Goal: Contribute content: Add original content to the website for others to see

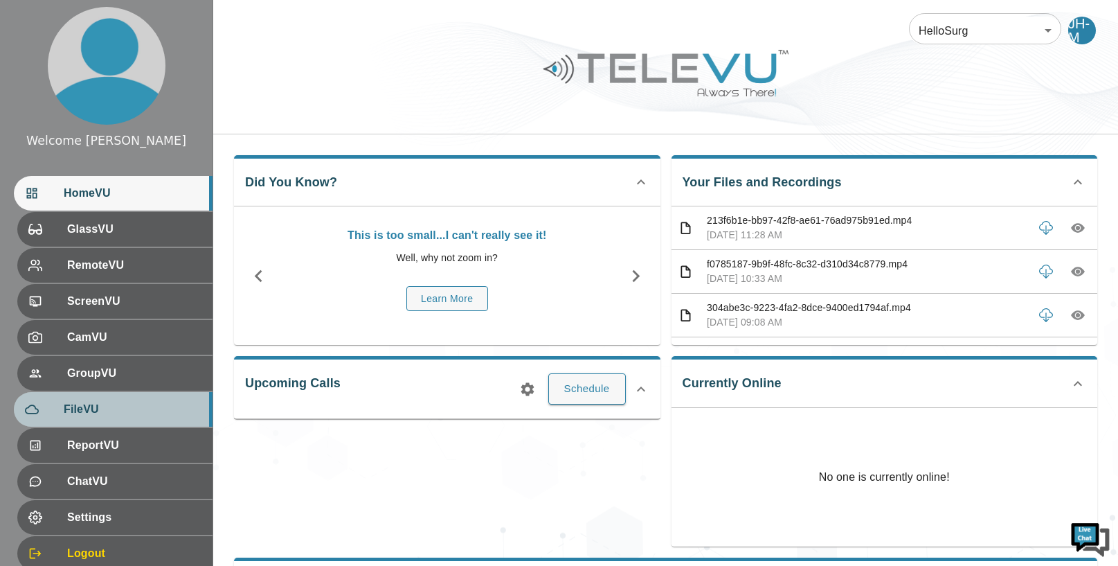
click at [102, 413] on span "FileVU" at bounding box center [133, 409] width 138 height 17
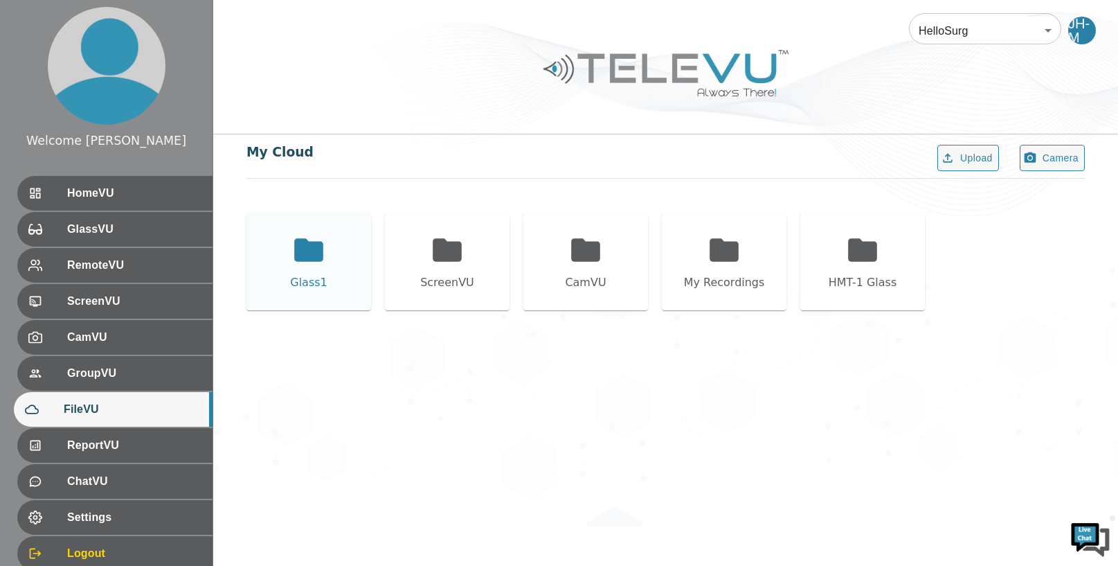
click at [278, 266] on div "Glass1" at bounding box center [308, 261] width 125 height 97
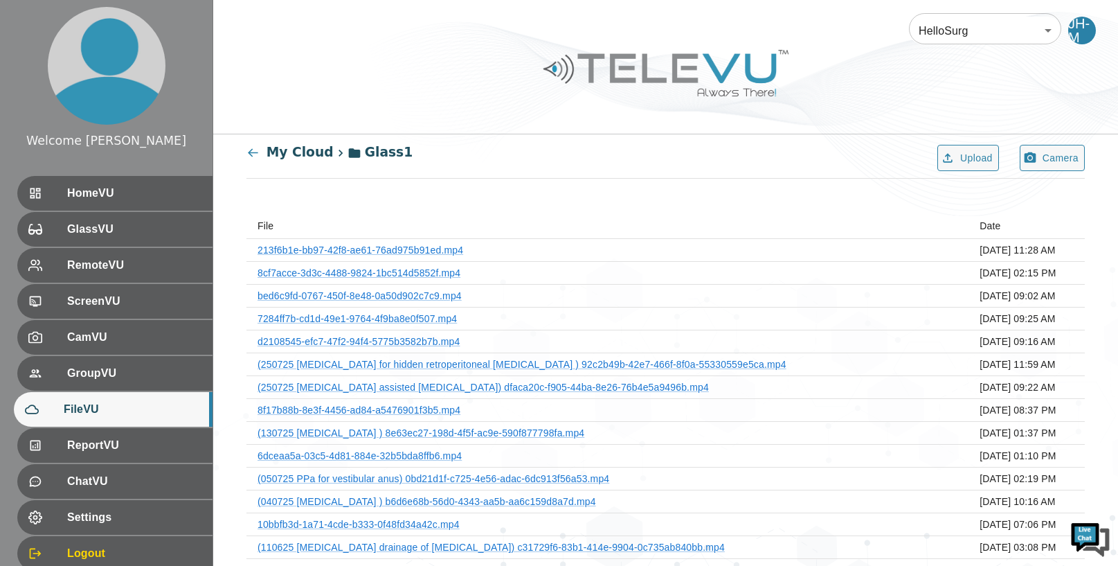
click at [252, 158] on icon at bounding box center [252, 152] width 13 height 13
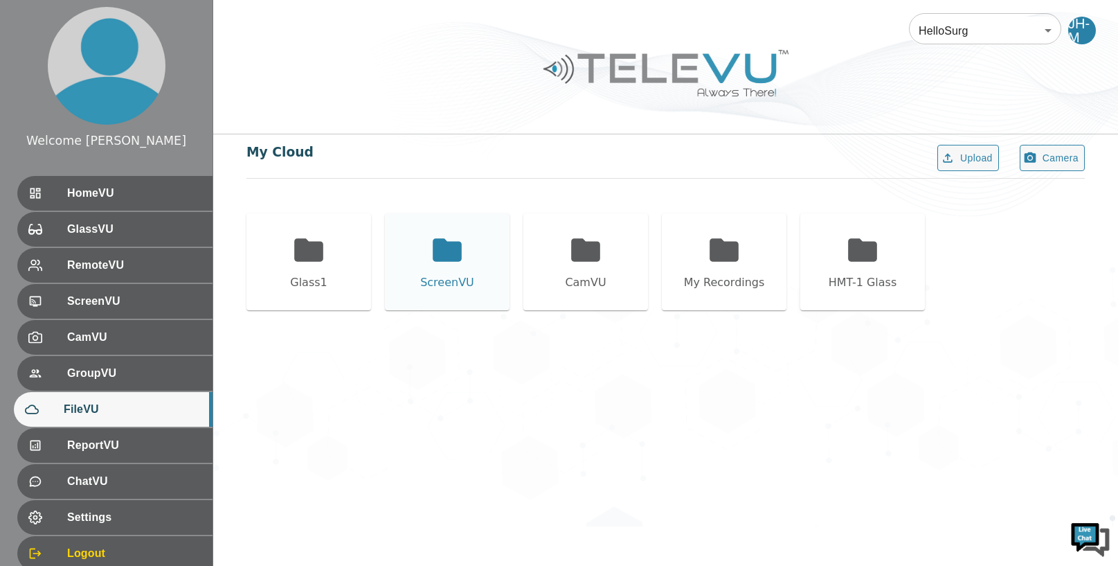
click at [442, 242] on icon at bounding box center [447, 249] width 29 height 23
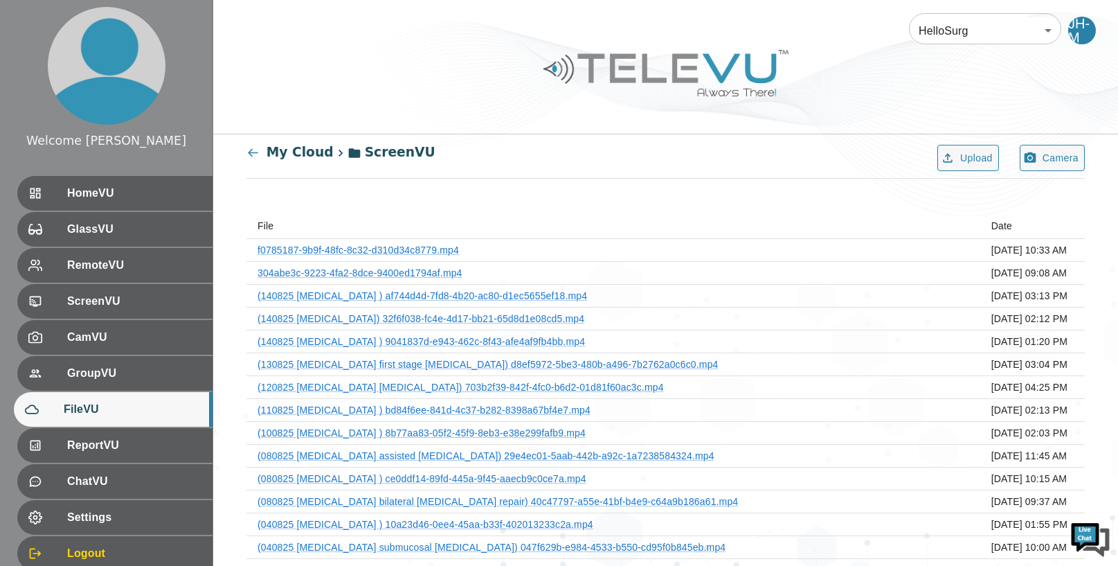
click at [995, 271] on td "[DATE] 09:08 AM" at bounding box center [1032, 273] width 105 height 23
click at [444, 271] on link "304abe3c-9223-4fa2-8dce-9400ed1794af.mp4" at bounding box center [360, 272] width 205 height 11
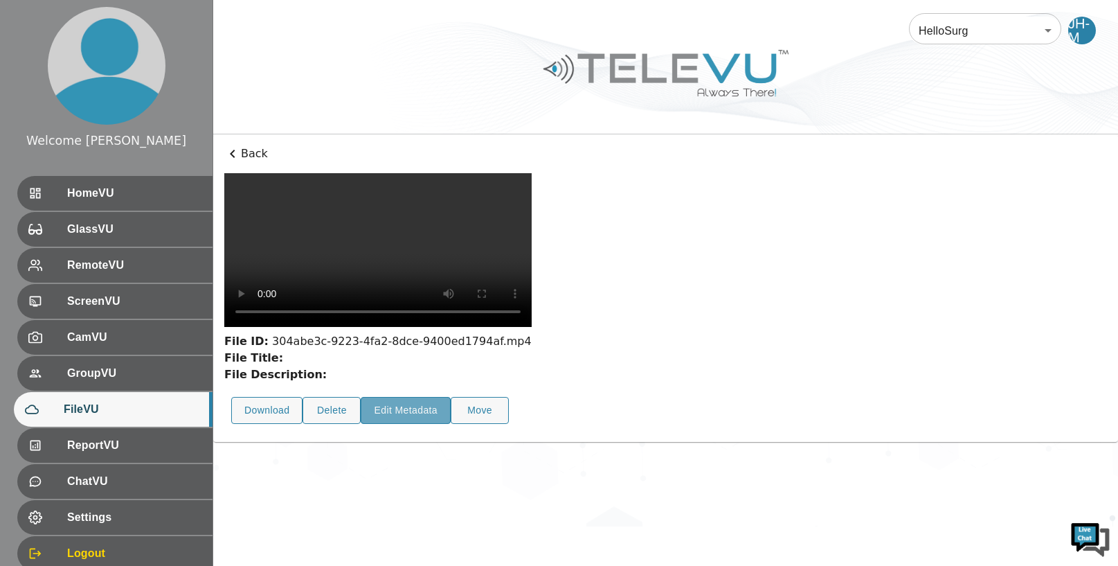
click at [405, 397] on button "Edit Metadata" at bounding box center [406, 410] width 90 height 27
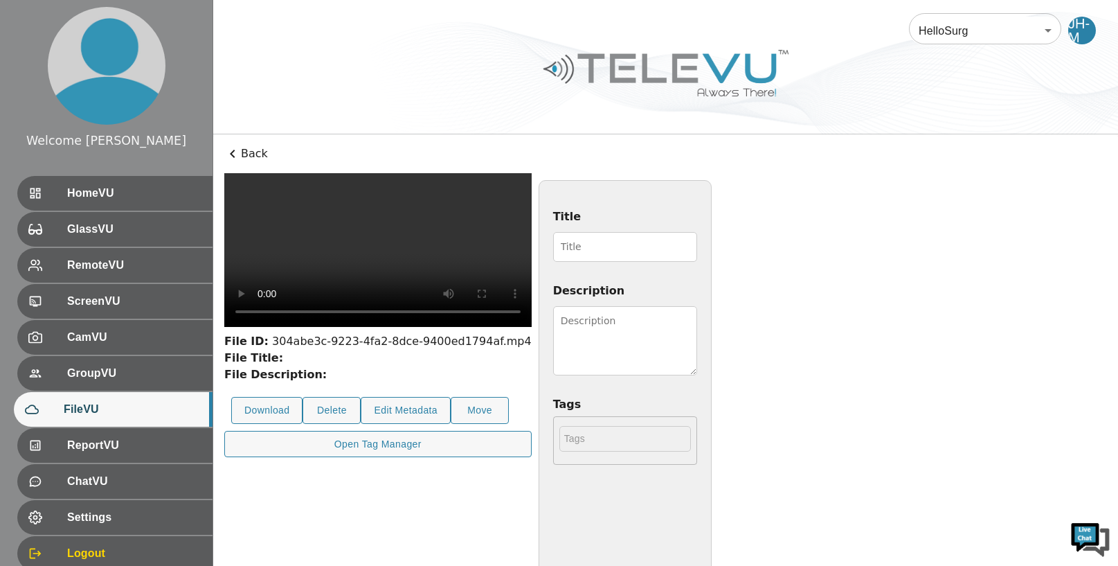
click at [697, 242] on input "Title" at bounding box center [625, 247] width 144 height 30
type input "150825 Cystoscopic removal of D-J [MEDICAL_DATA]"
click at [697, 327] on textarea "Description" at bounding box center [625, 340] width 144 height 69
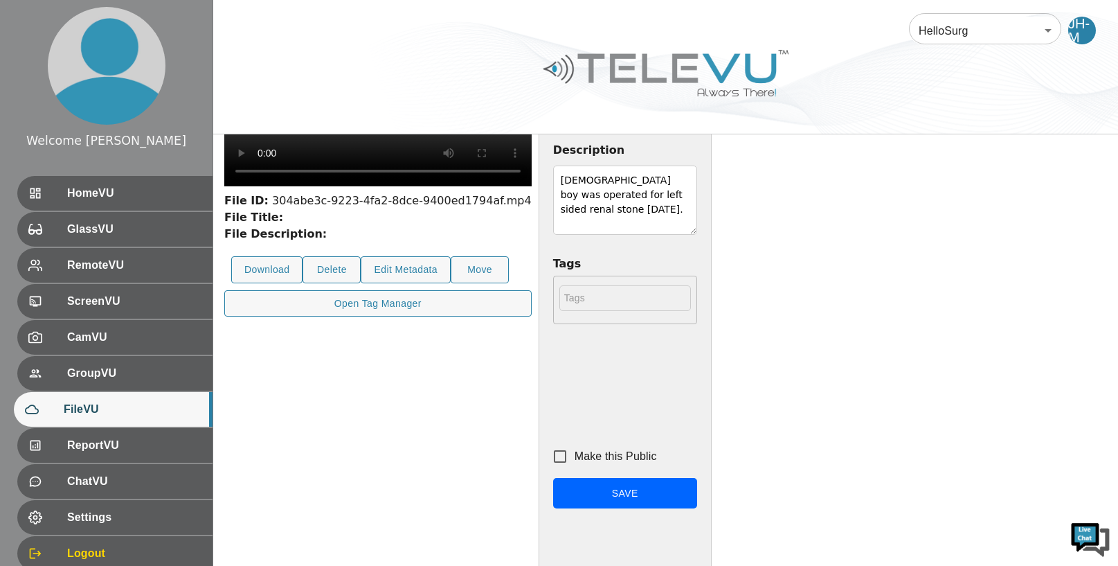
scroll to position [197, 0]
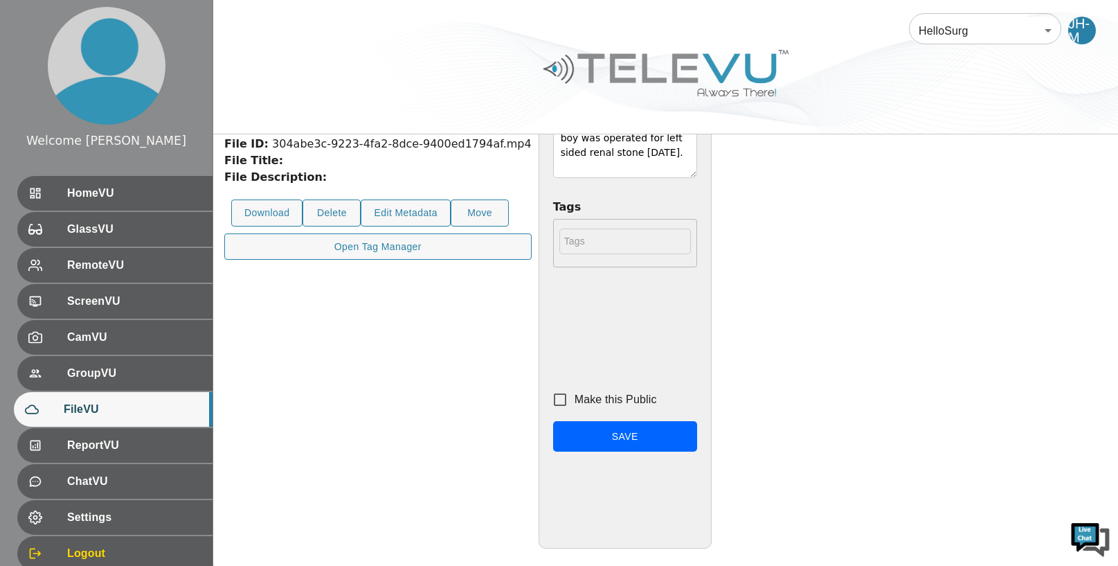
type textarea "[DEMOGRAPHIC_DATA] boy was operated for left sided renal stone [DATE]."
click at [575, 398] on input "Make this Public" at bounding box center [560, 399] width 29 height 29
checkbox input "true"
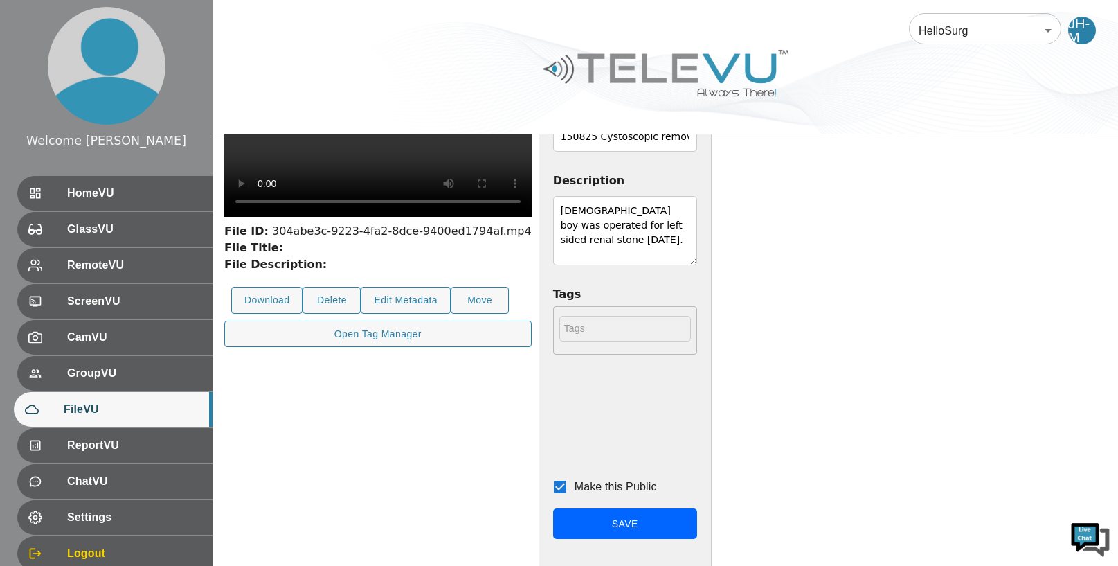
scroll to position [105, 0]
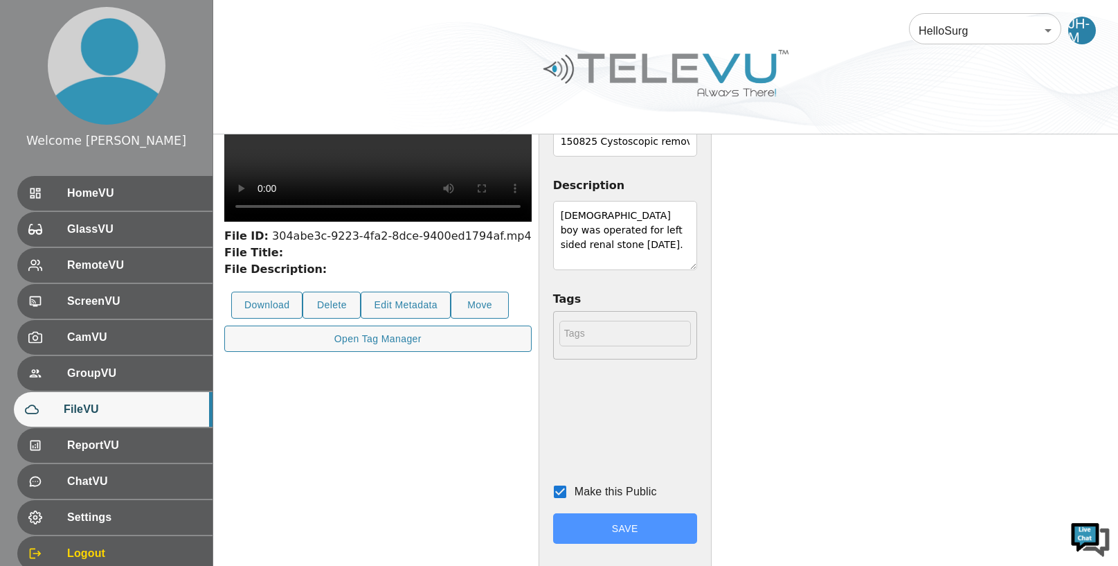
click at [697, 521] on button "Save" at bounding box center [625, 528] width 144 height 31
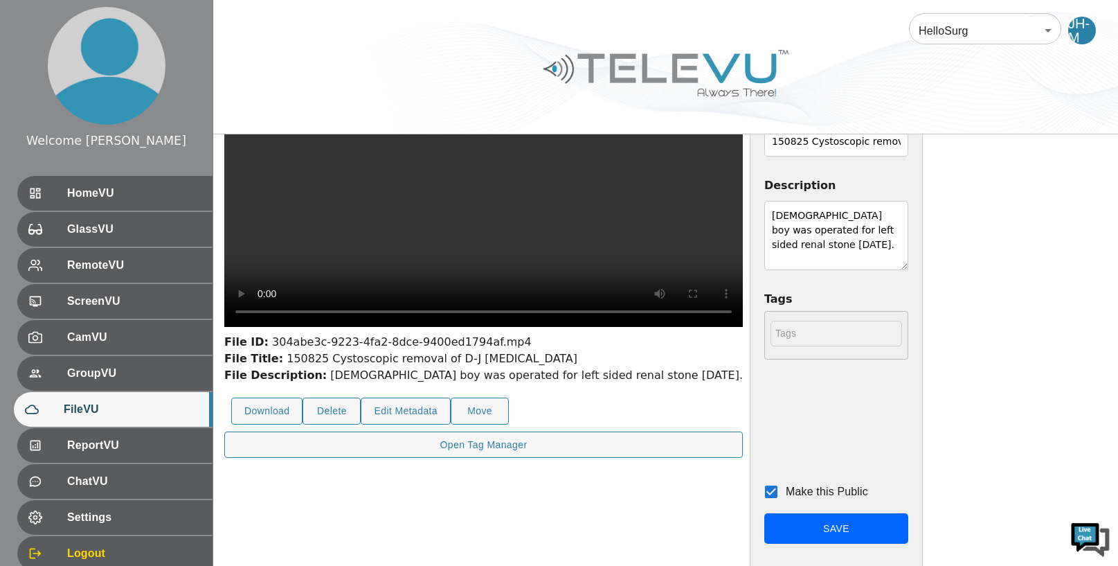
click at [859, 231] on textarea "[DEMOGRAPHIC_DATA] boy was operated for left sided renal stone [DATE]." at bounding box center [836, 235] width 144 height 69
click at [818, 231] on textarea "[DEMOGRAPHIC_DATA] boy was operated for stone [DATE]." at bounding box center [836, 235] width 144 height 69
click at [832, 259] on textarea "[DEMOGRAPHIC_DATA] boy was operated for stone in left [MEDICAL_DATA] causing hy…" at bounding box center [836, 235] width 144 height 69
click at [861, 271] on div "Title 150825 Cystoscopic removal of D-J [MEDICAL_DATA] Description [DEMOGRAPHIC…" at bounding box center [836, 358] width 173 height 566
click at [816, 247] on textarea "[DEMOGRAPHIC_DATA] boy was operated for stone in left [MEDICAL_DATA] causing [M…" at bounding box center [836, 235] width 144 height 69
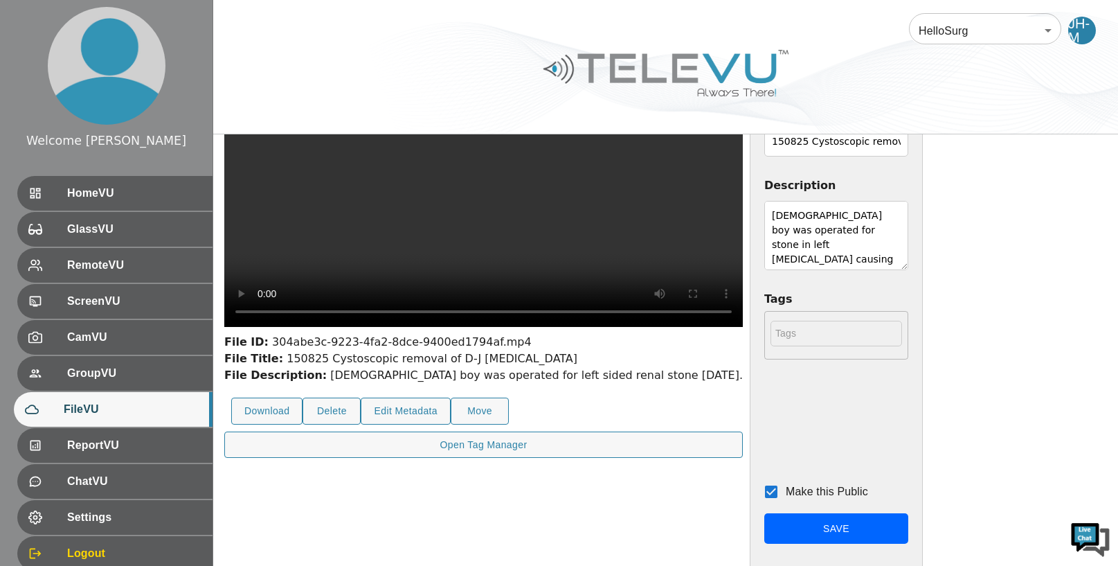
click at [843, 268] on textarea "[DEMOGRAPHIC_DATA] boy was operated for stone in left [MEDICAL_DATA] causing [M…" at bounding box center [836, 235] width 144 height 69
type textarea "[DEMOGRAPHIC_DATA] boy was operated for stone in left [MEDICAL_DATA] causing [M…"
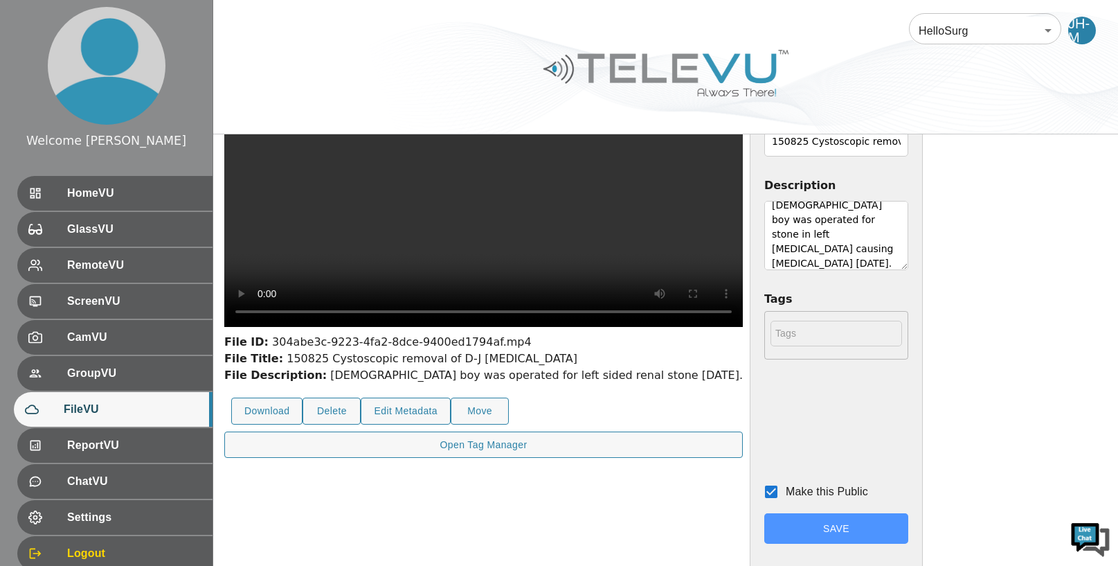
click at [853, 528] on button "Save" at bounding box center [836, 528] width 144 height 31
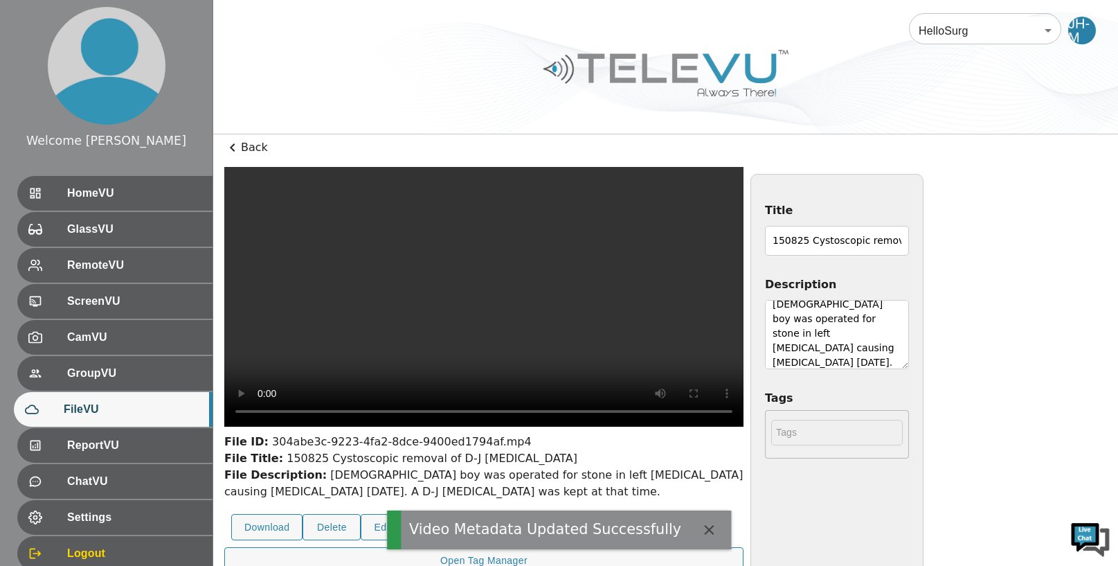
scroll to position [7, 0]
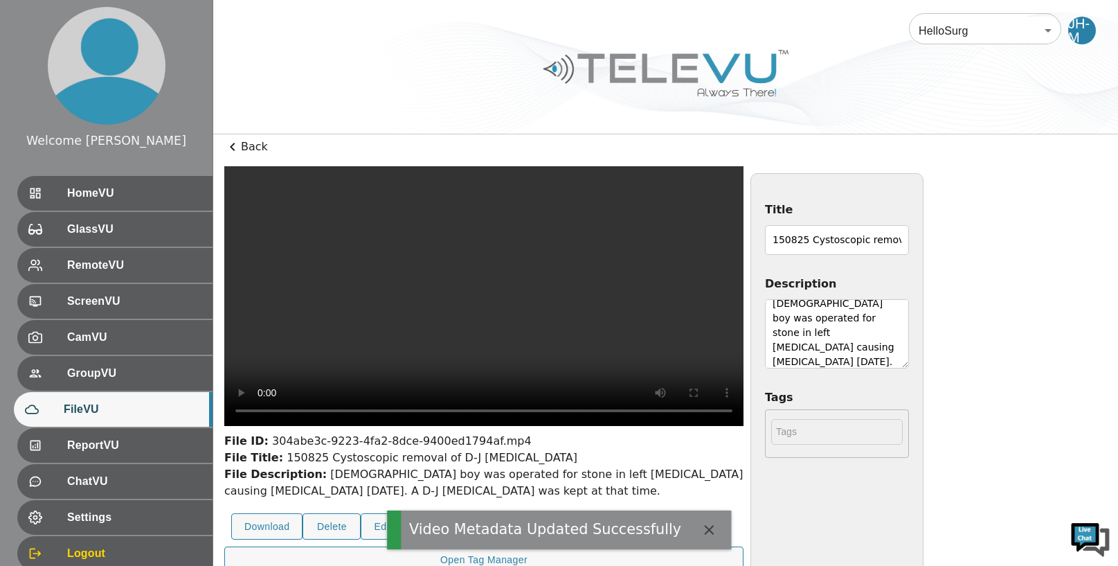
click at [231, 144] on icon at bounding box center [232, 147] width 5 height 8
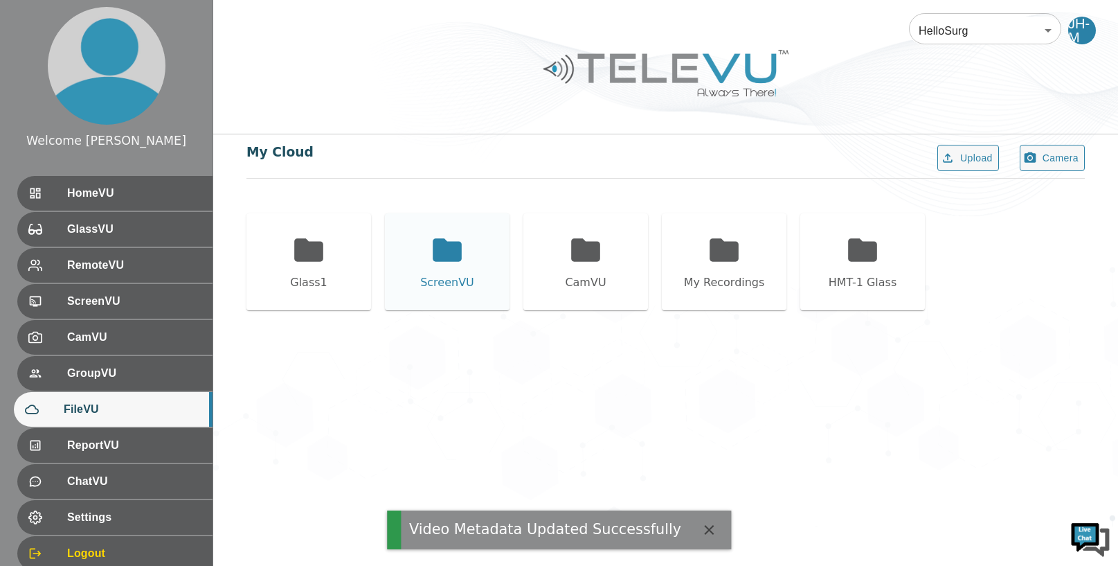
click at [456, 251] on icon at bounding box center [447, 249] width 29 height 23
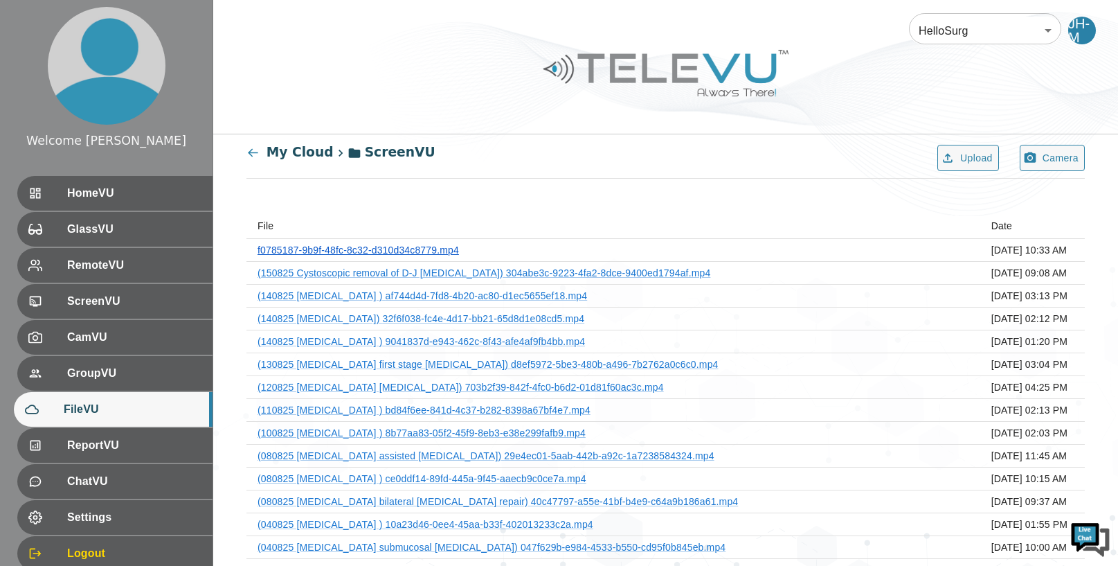
click at [415, 250] on link "f0785187-9b9f-48fc-8c32-d310d34c8779.mp4" at bounding box center [358, 249] width 201 height 11
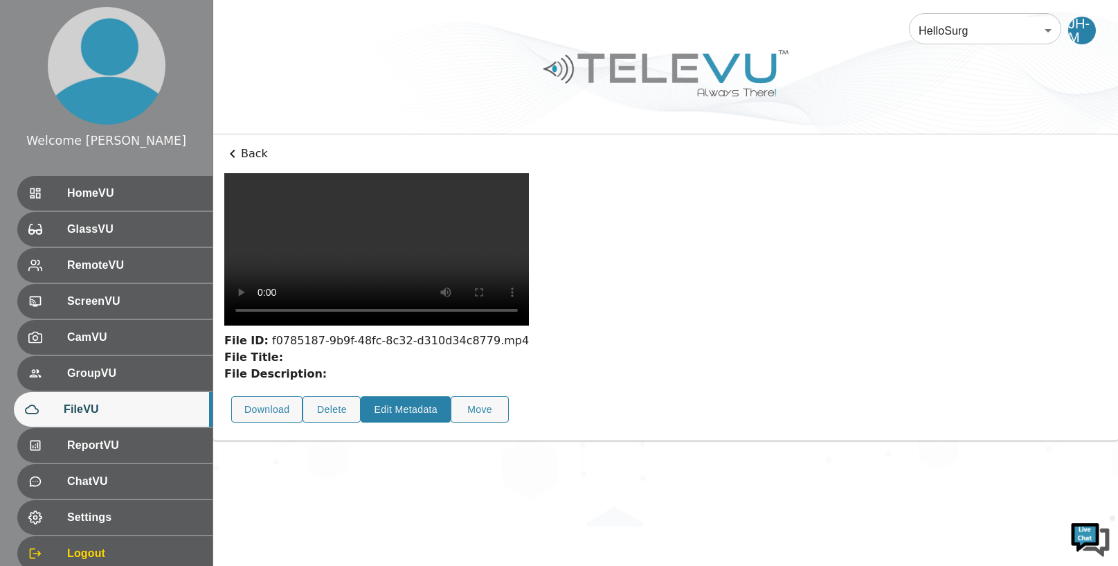
click at [415, 423] on button "Edit Metadata" at bounding box center [406, 409] width 90 height 27
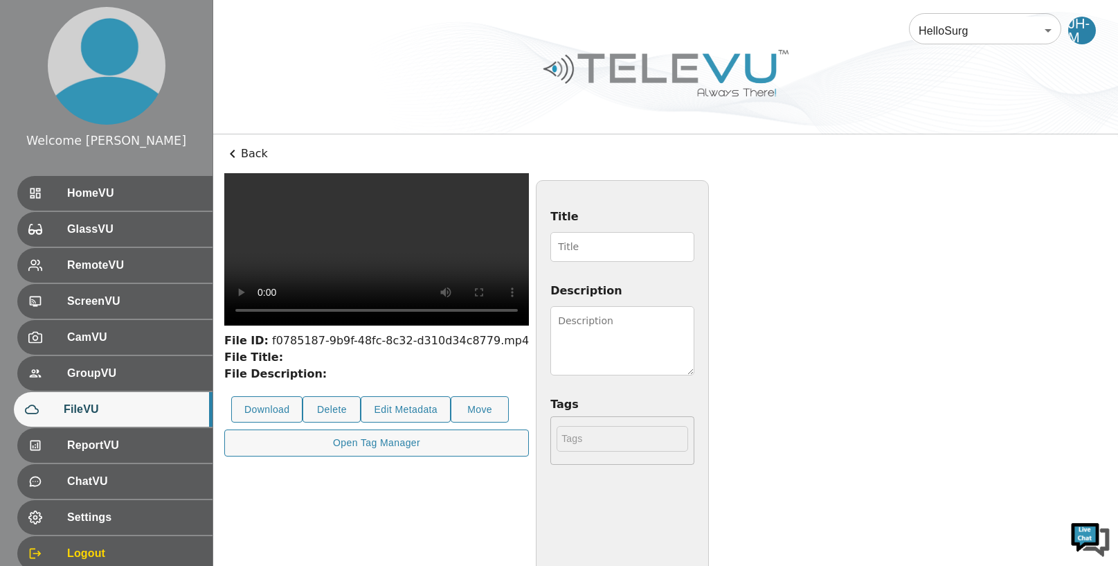
click at [694, 242] on input "Title" at bounding box center [622, 247] width 144 height 30
type input "150825 [MEDICAL_DATA]"
click at [694, 331] on textarea "Description" at bounding box center [622, 340] width 144 height 69
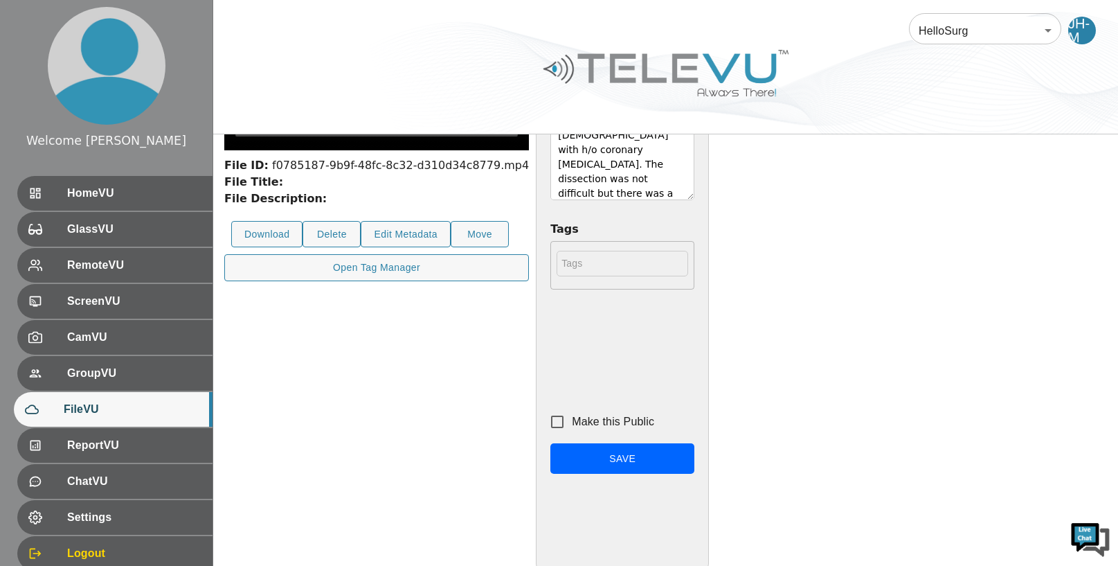
scroll to position [197, 0]
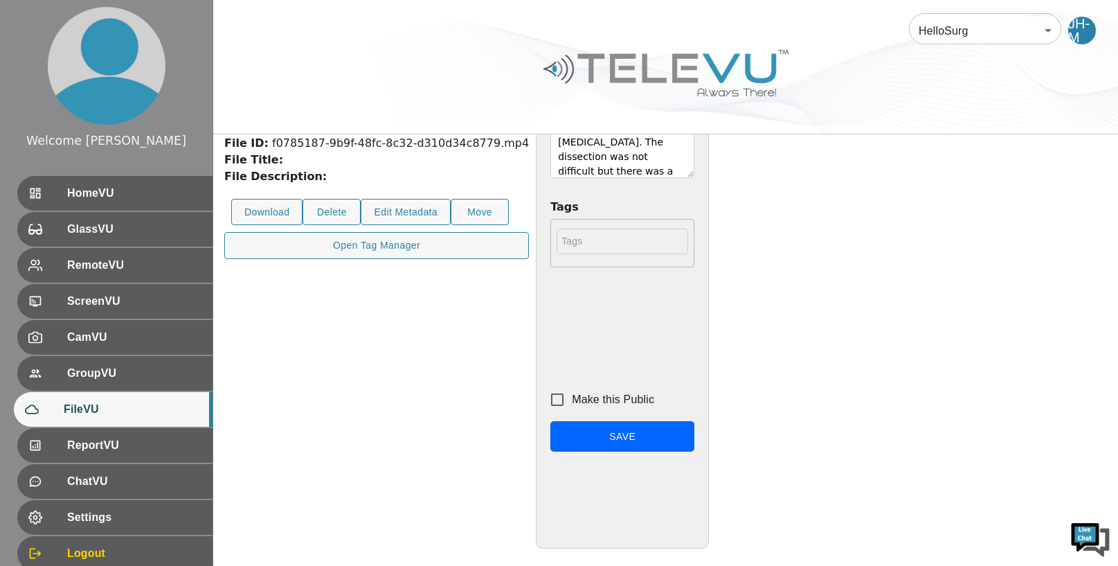
type textarea "[DEMOGRAPHIC_DATA] [DEMOGRAPHIC_DATA] with h/o coronary [MEDICAL_DATA]. The dis…"
click at [572, 395] on input "Make this Public" at bounding box center [557, 399] width 29 height 29
checkbox input "true"
click at [694, 433] on button "Save" at bounding box center [622, 436] width 144 height 31
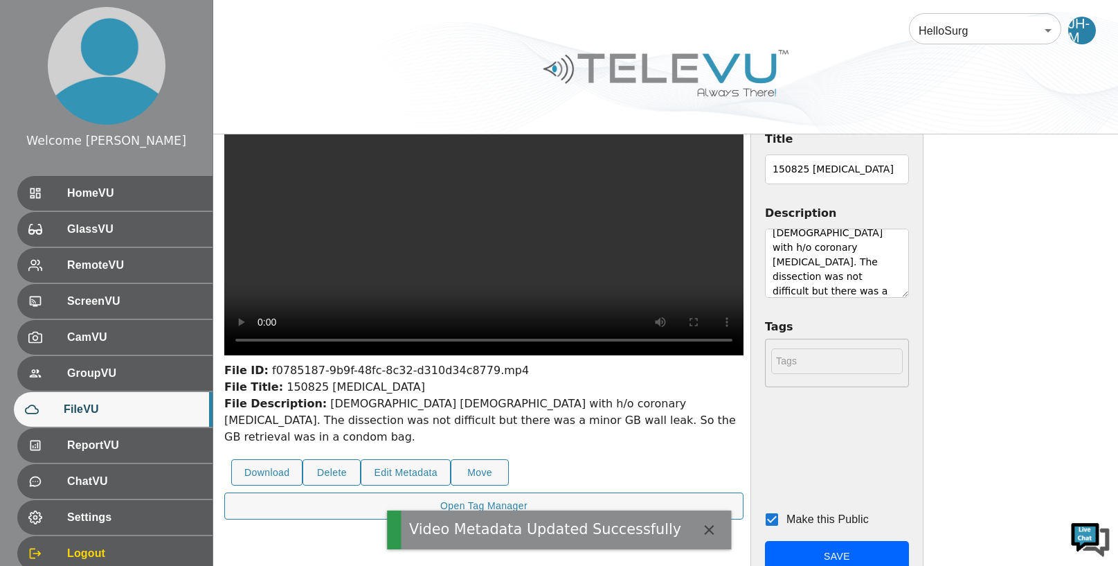
scroll to position [0, 0]
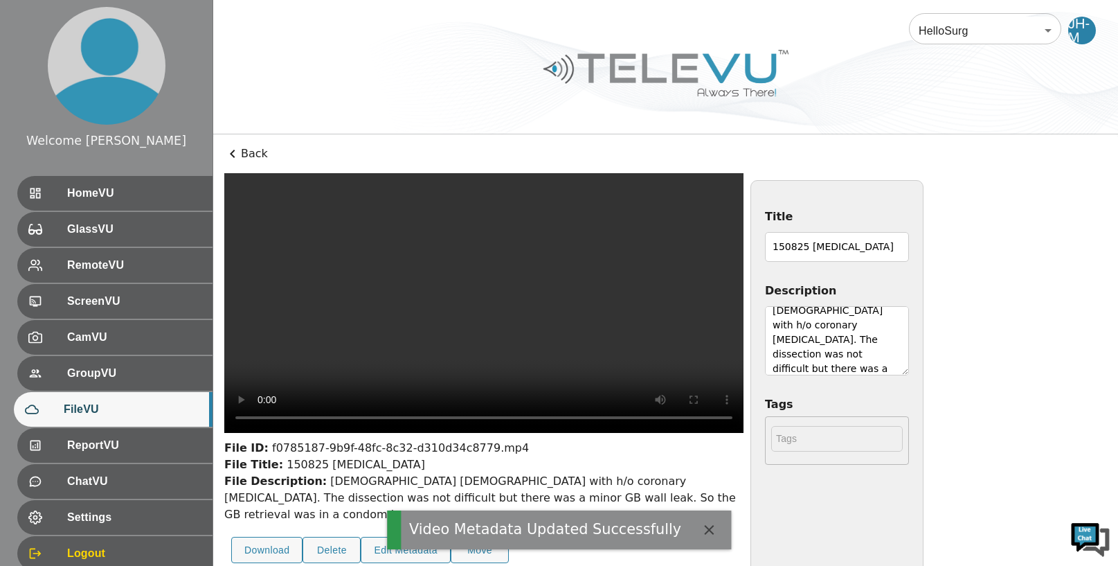
click at [236, 150] on icon at bounding box center [232, 153] width 17 height 17
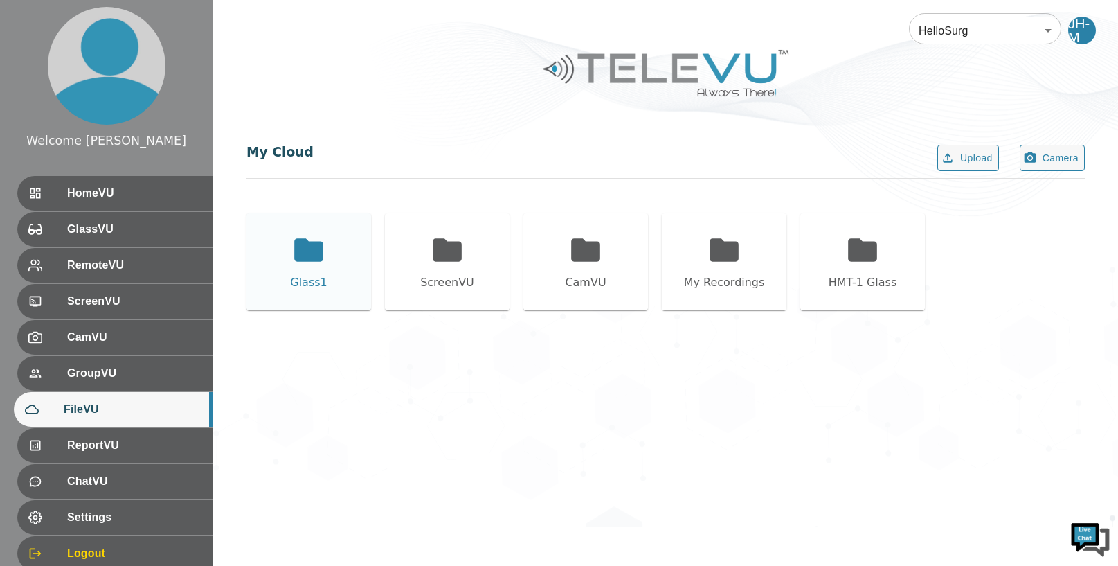
click at [304, 247] on icon at bounding box center [308, 249] width 29 height 23
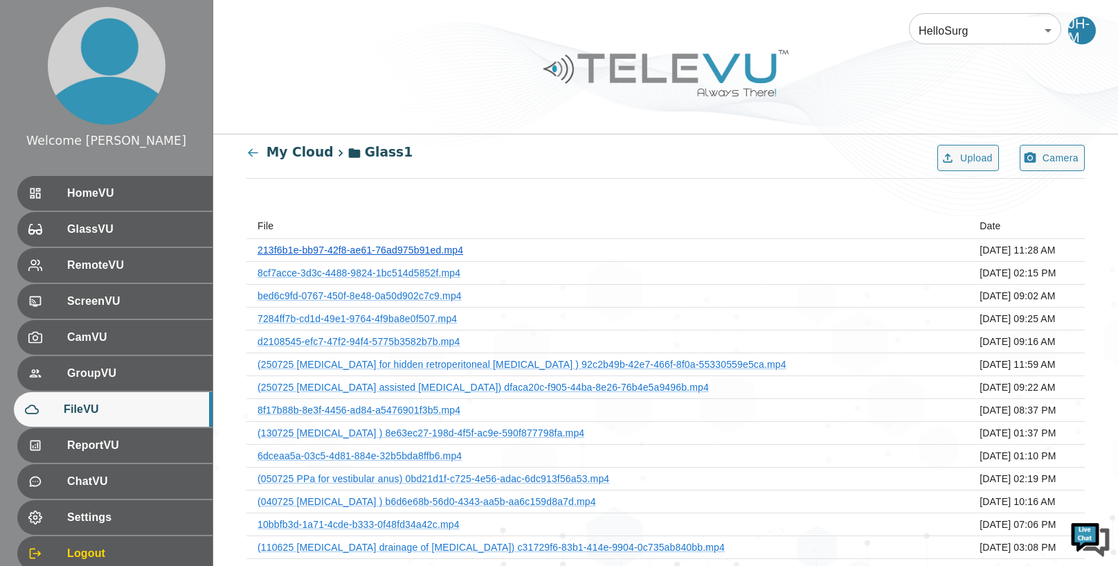
click at [455, 248] on link "213f6b1e-bb97-42f8-ae61-76ad975b91ed.mp4" at bounding box center [361, 249] width 206 height 11
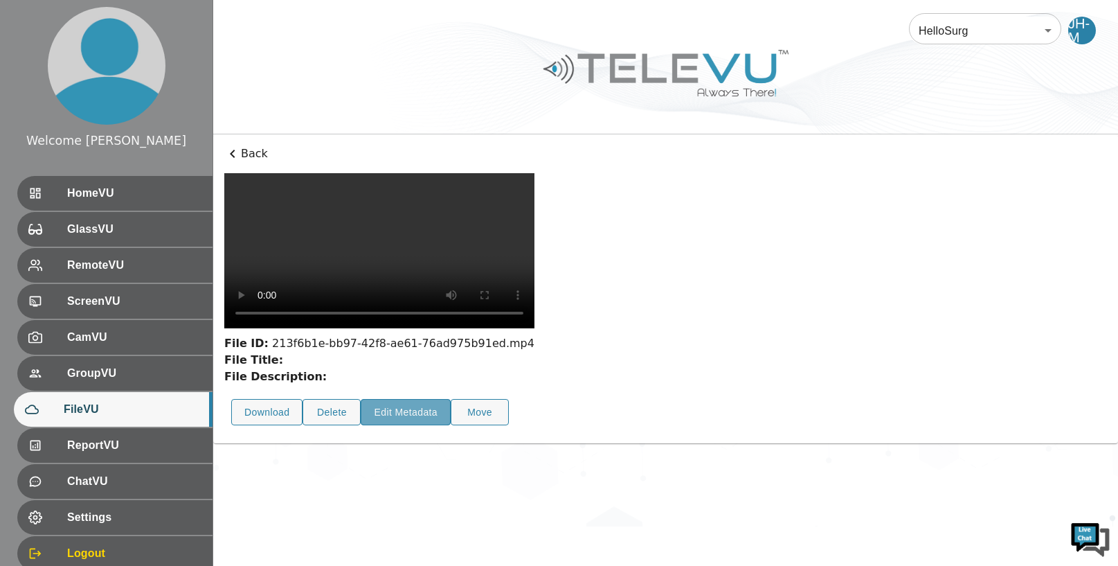
click at [415, 399] on button "Edit Metadata" at bounding box center [406, 412] width 90 height 27
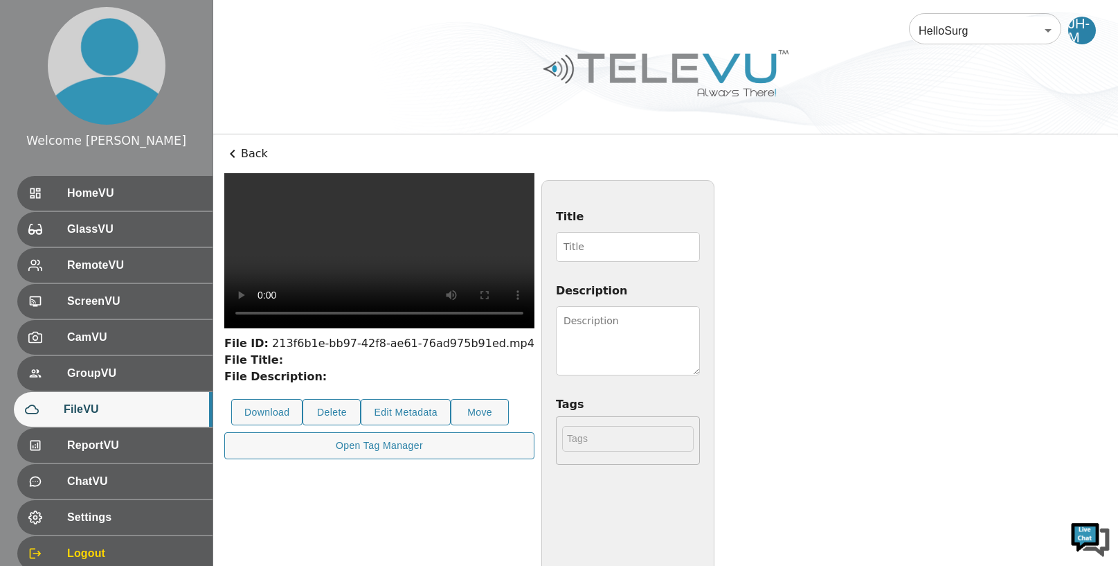
click at [556, 253] on input "Title" at bounding box center [628, 247] width 144 height 30
type input "150825 [MEDICAL_DATA]"
click at [700, 295] on label "Description" at bounding box center [628, 290] width 144 height 17
click at [700, 306] on textarea "Description" at bounding box center [628, 340] width 144 height 69
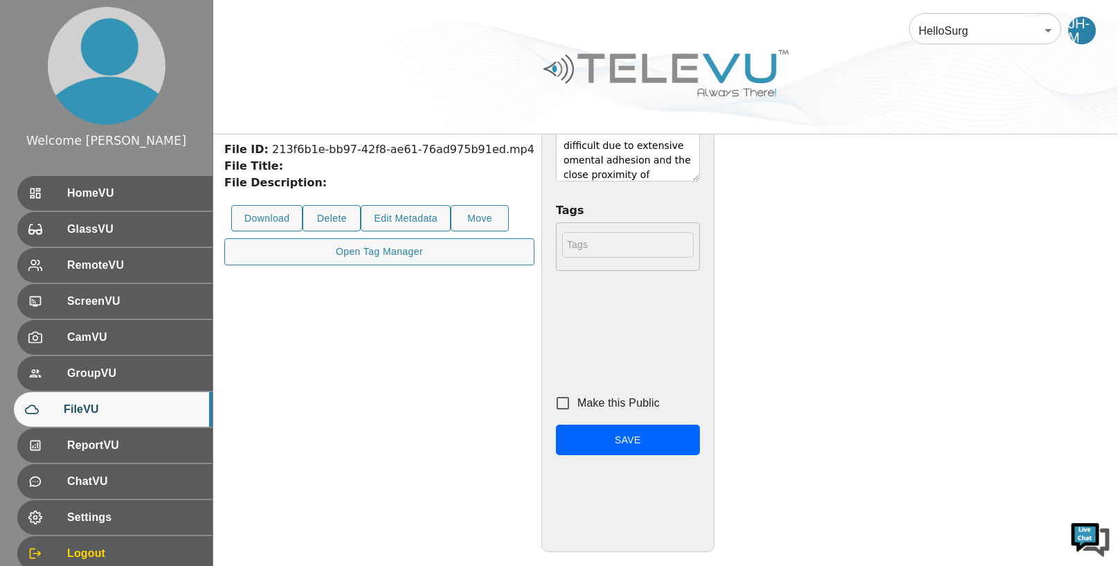
scroll to position [197, 0]
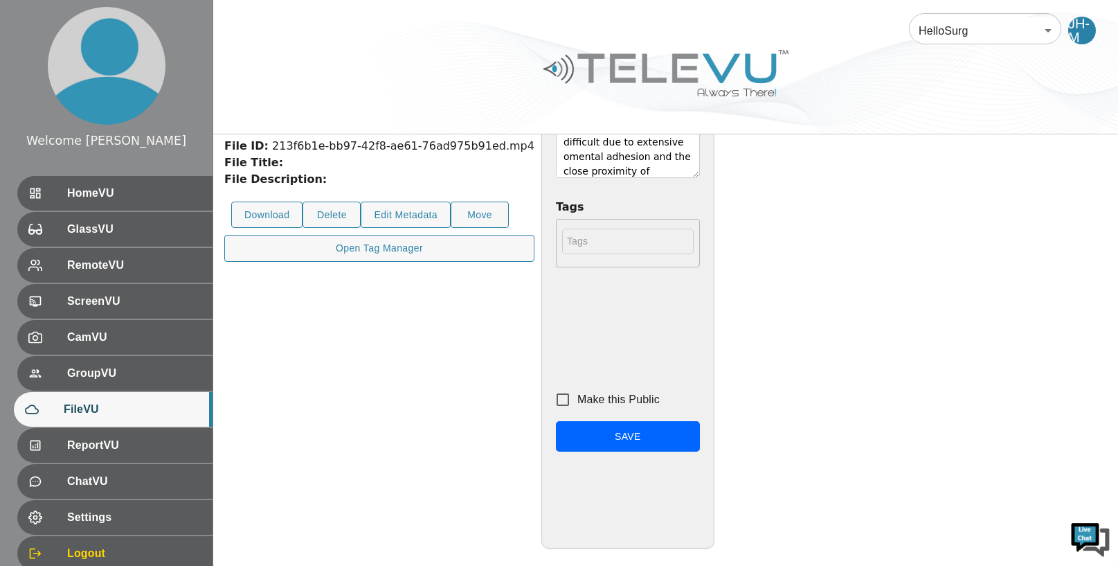
type textarea "[DEMOGRAPHIC_DATA] [DEMOGRAPHIC_DATA]. Dissection was little difficult due to e…"
click at [577, 396] on input "Make this Public" at bounding box center [562, 399] width 29 height 29
checkbox input "true"
click at [700, 439] on button "Save" at bounding box center [628, 436] width 144 height 31
